Goal: Information Seeking & Learning: Learn about a topic

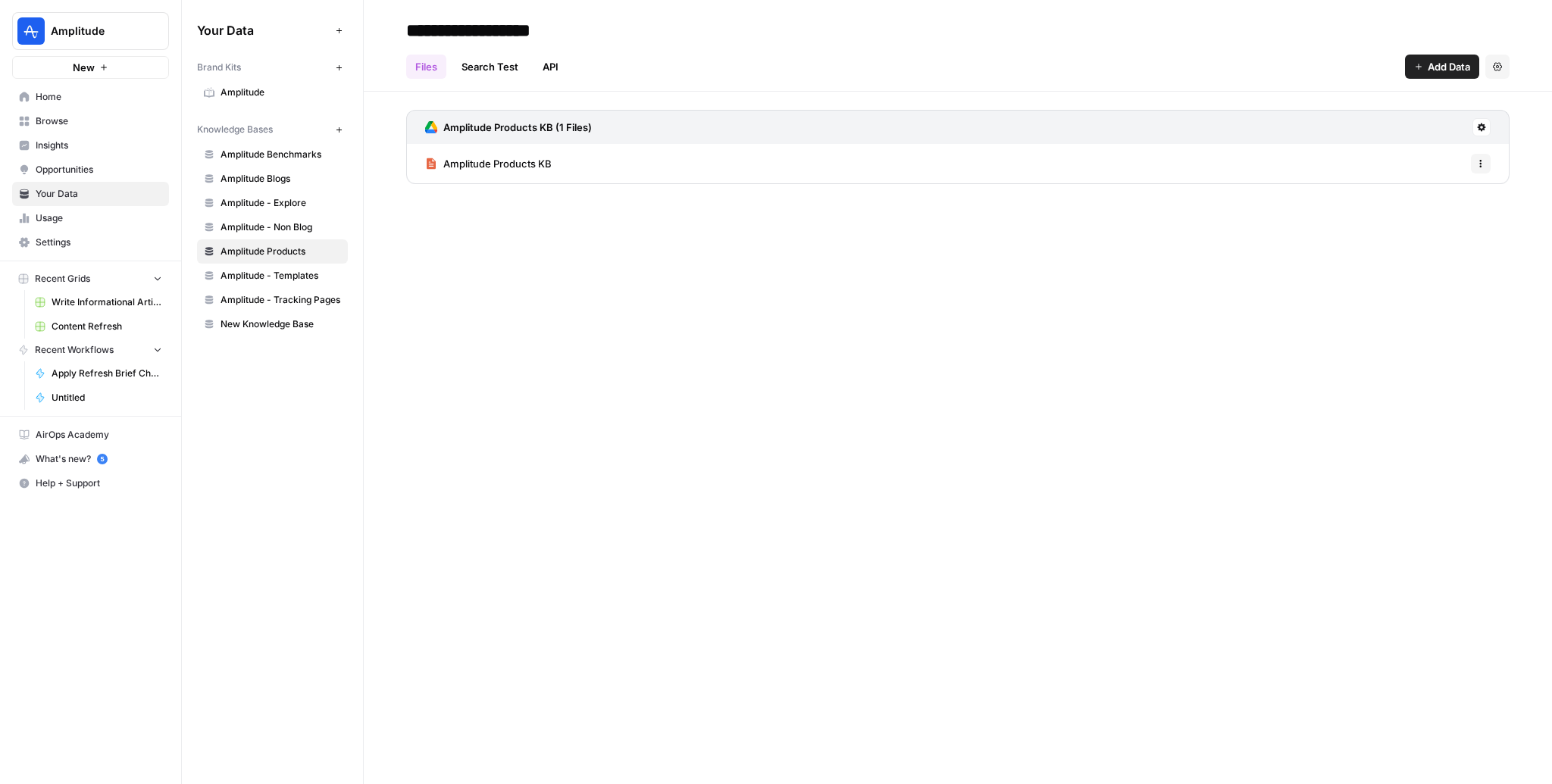
click at [1488, 131] on button at bounding box center [1481, 127] width 18 height 18
click at [1446, 151] on button "Sync Data" at bounding box center [1418, 160] width 128 height 21
click at [286, 228] on span "Amplitude - Non Blog" at bounding box center [281, 228] width 120 height 14
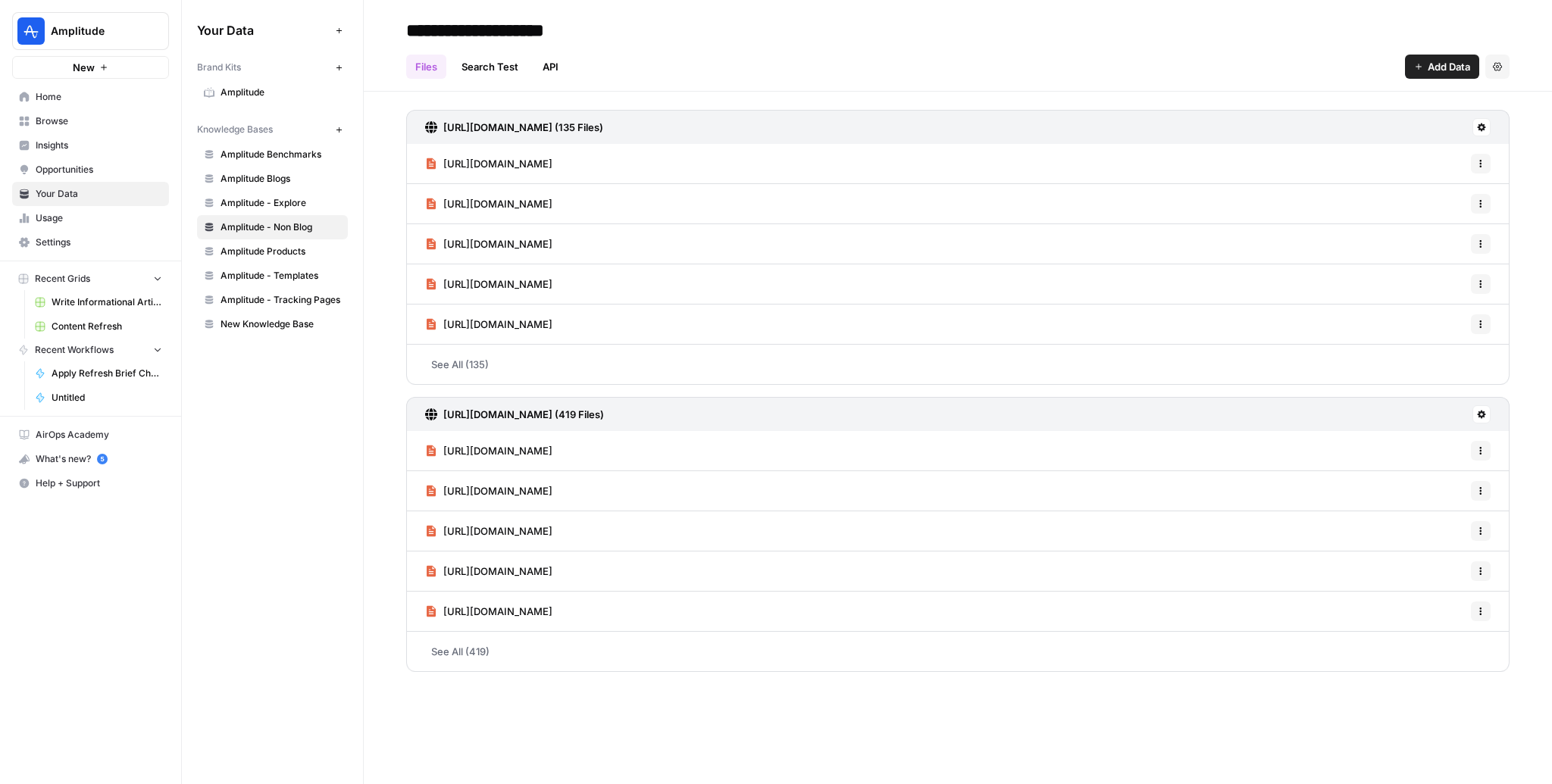
click at [291, 148] on span "Amplitude Benchmarks" at bounding box center [281, 155] width 120 height 14
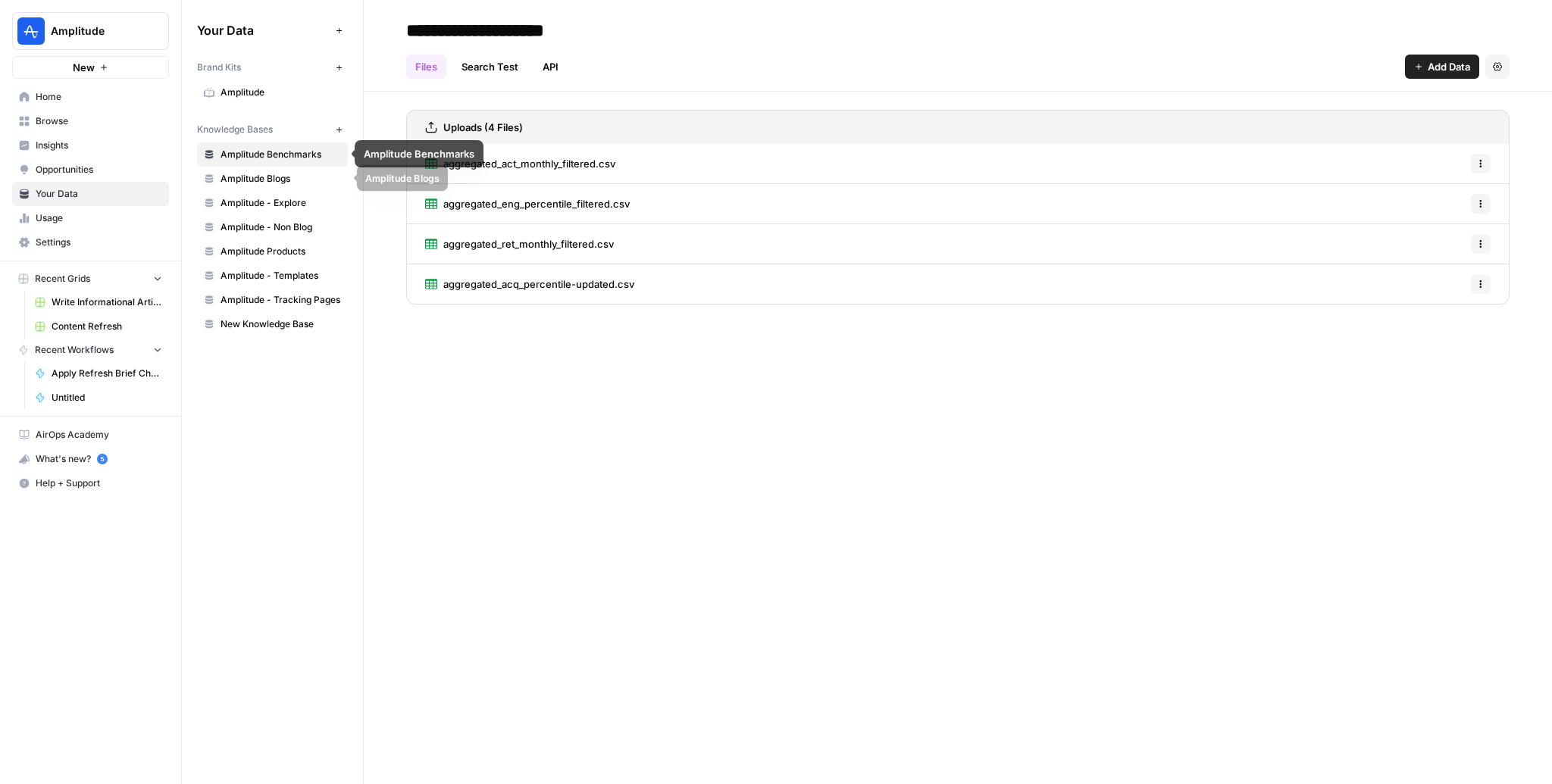
click at [247, 179] on span "Amplitude Blogs" at bounding box center [281, 179] width 120 height 14
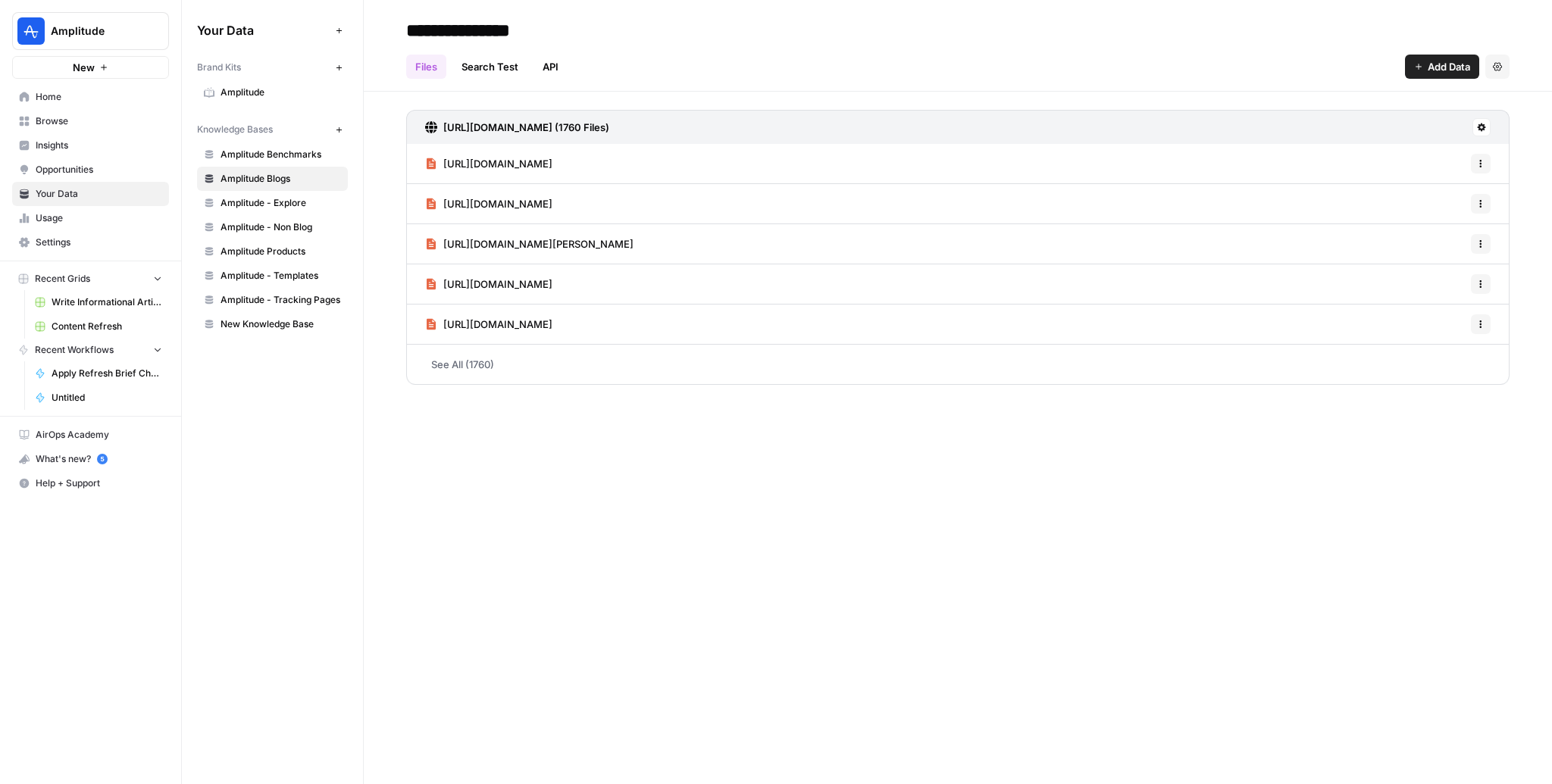
click at [860, 19] on h2 "**********" at bounding box center [957, 31] width 1103 height 25
